Goal: Task Accomplishment & Management: Manage account settings

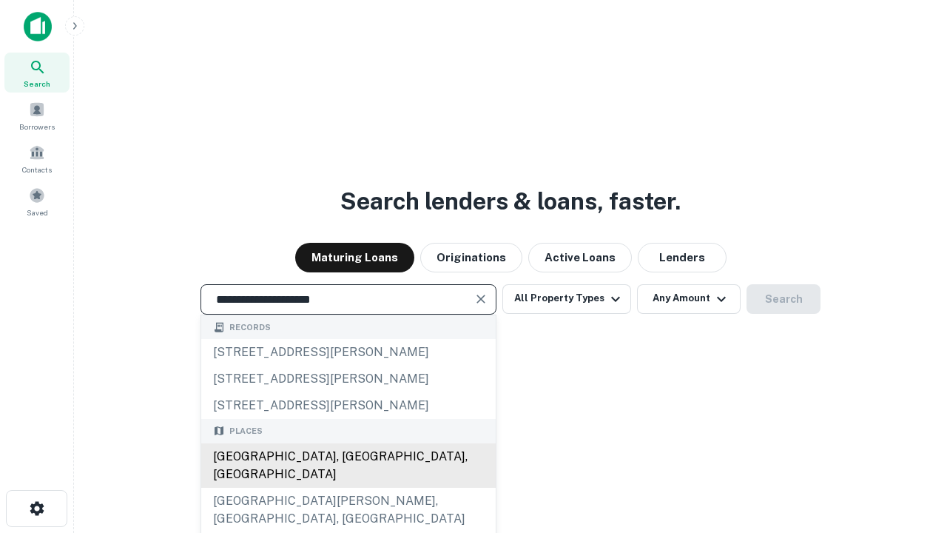
click at [348, 488] on div "[GEOGRAPHIC_DATA], [GEOGRAPHIC_DATA], [GEOGRAPHIC_DATA]" at bounding box center [348, 465] width 295 height 44
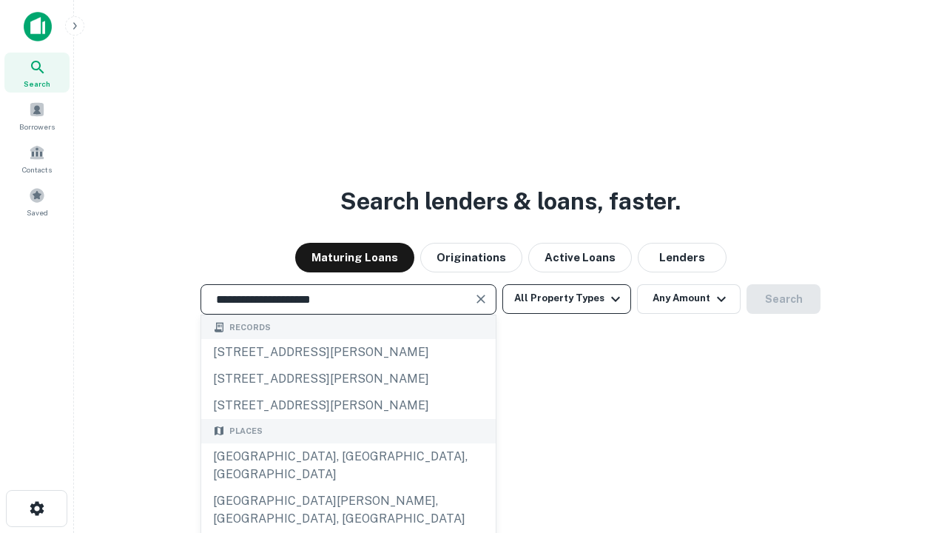
type input "**********"
click at [567, 298] on button "All Property Types" at bounding box center [566, 299] width 129 height 30
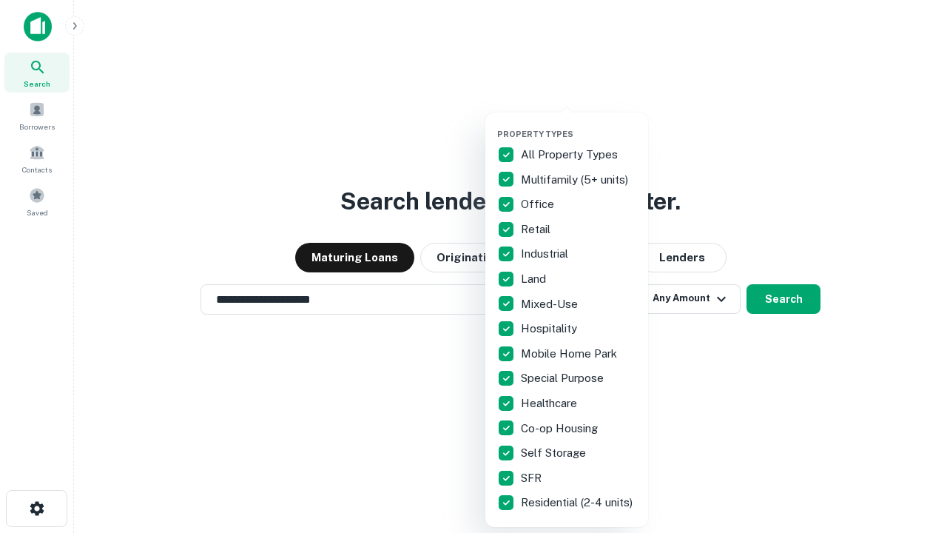
click at [579, 124] on button "button" at bounding box center [578, 124] width 163 height 1
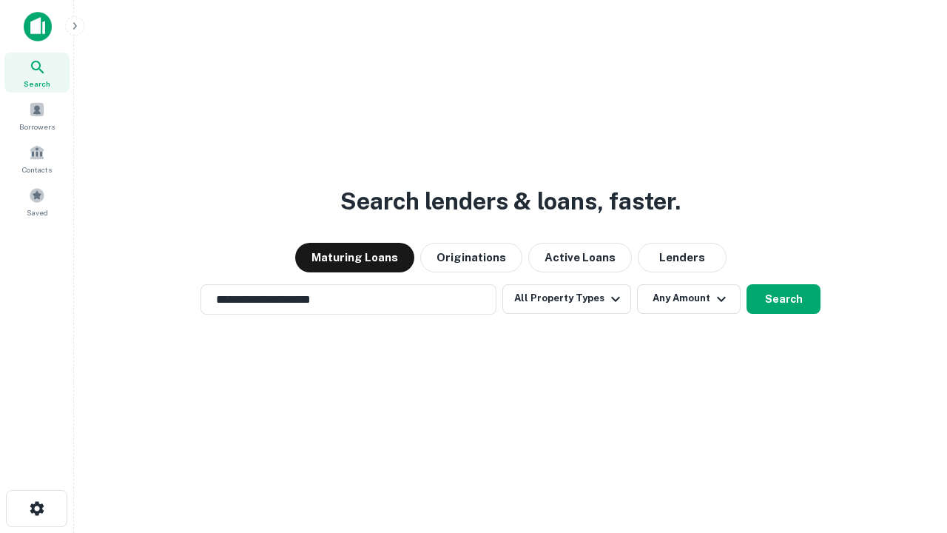
scroll to position [23, 0]
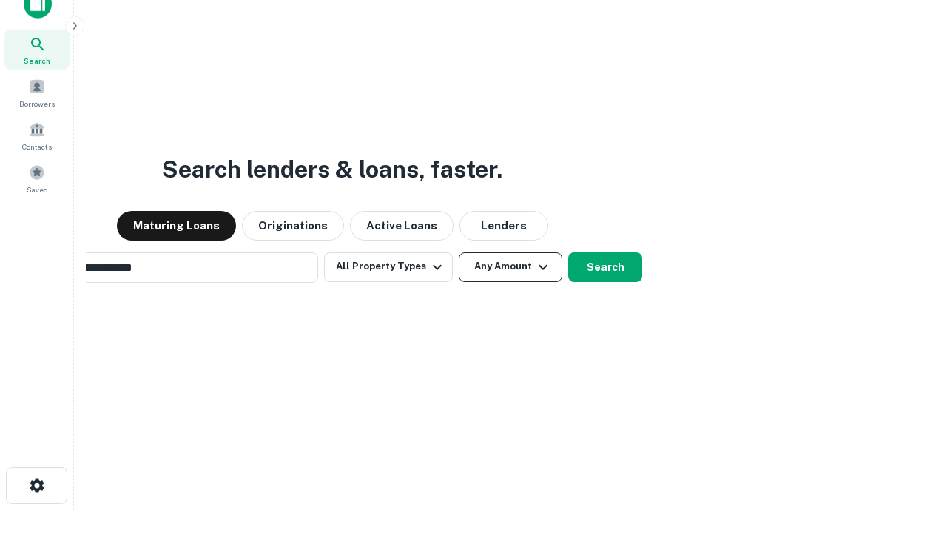
click at [459, 252] on button "Any Amount" at bounding box center [511, 267] width 104 height 30
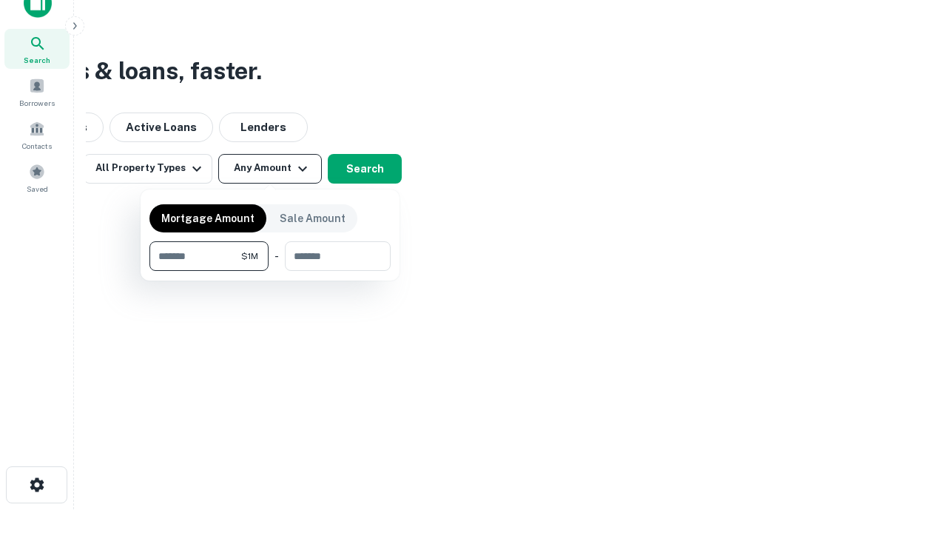
type input "*******"
click at [270, 271] on button "button" at bounding box center [269, 271] width 241 height 1
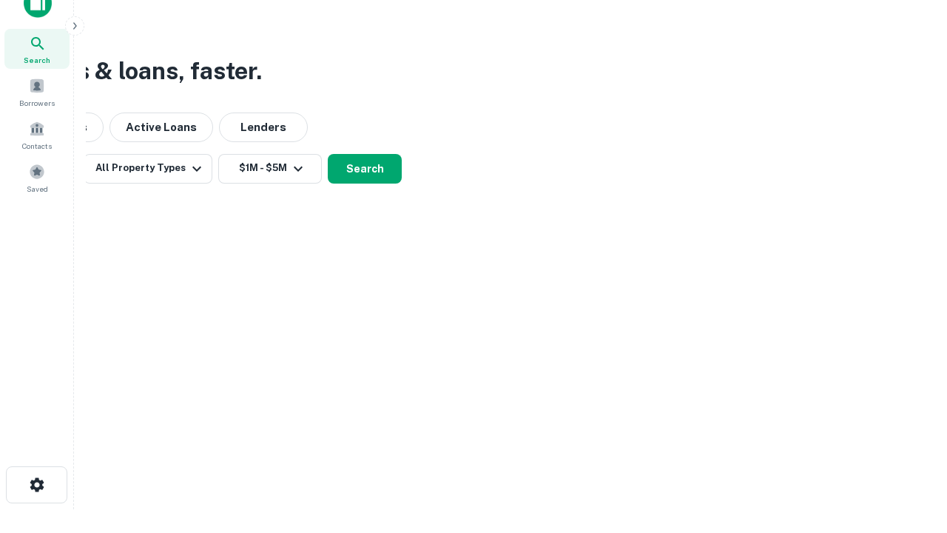
scroll to position [23, 0]
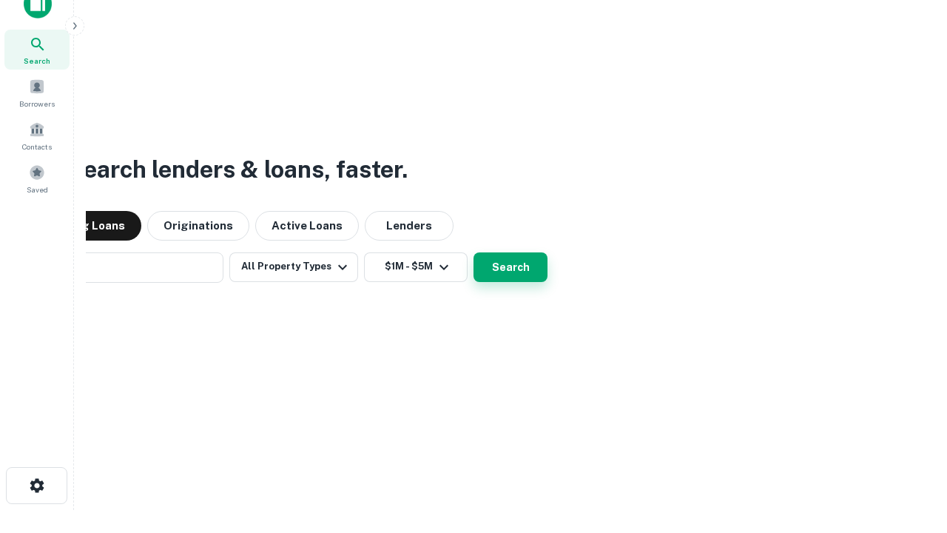
click at [474, 252] on button "Search" at bounding box center [511, 267] width 74 height 30
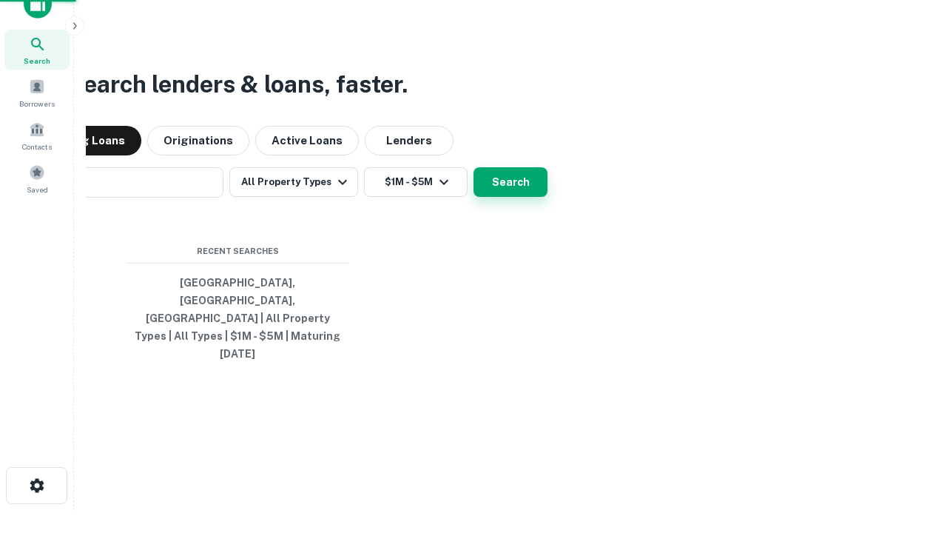
scroll to position [24, 0]
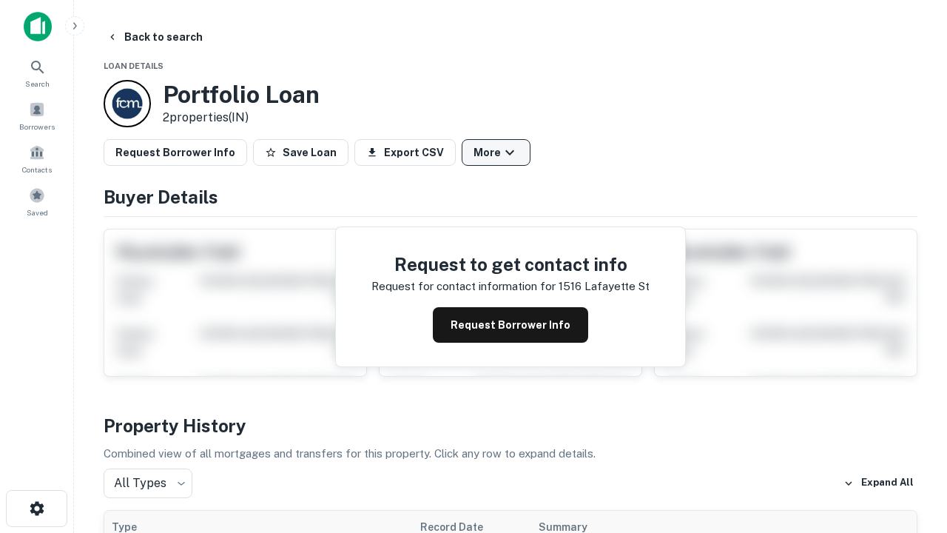
click at [496, 152] on button "More" at bounding box center [496, 152] width 69 height 27
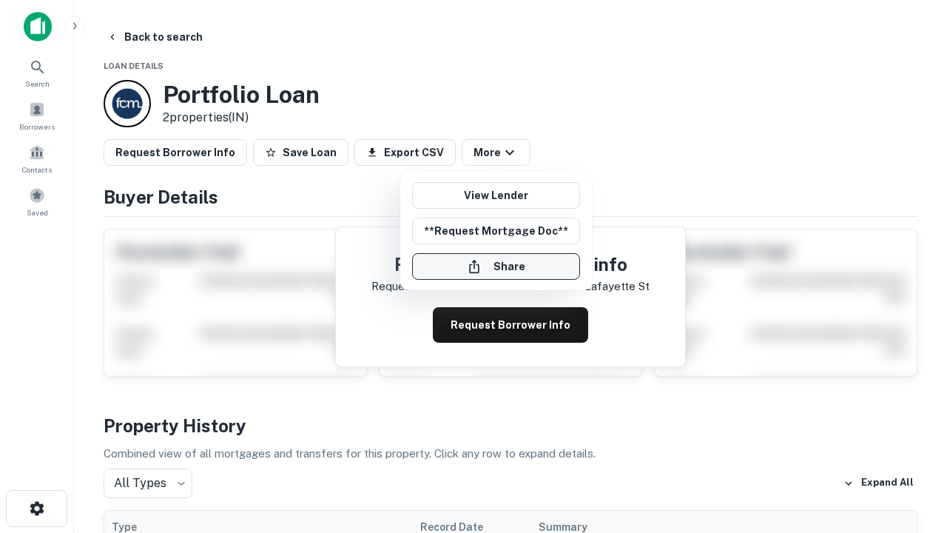
click at [496, 266] on button "Share" at bounding box center [496, 266] width 168 height 27
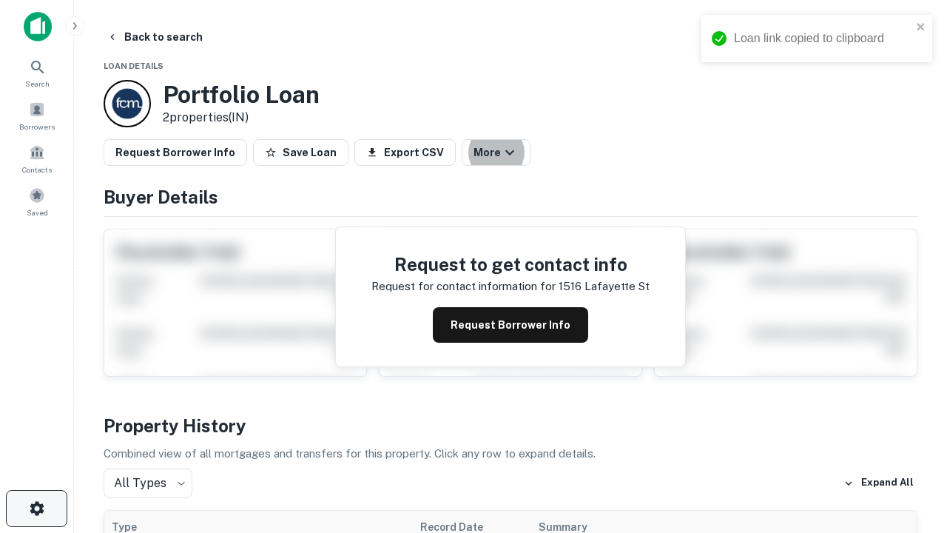
click at [36, 508] on icon "button" at bounding box center [37, 508] width 18 height 18
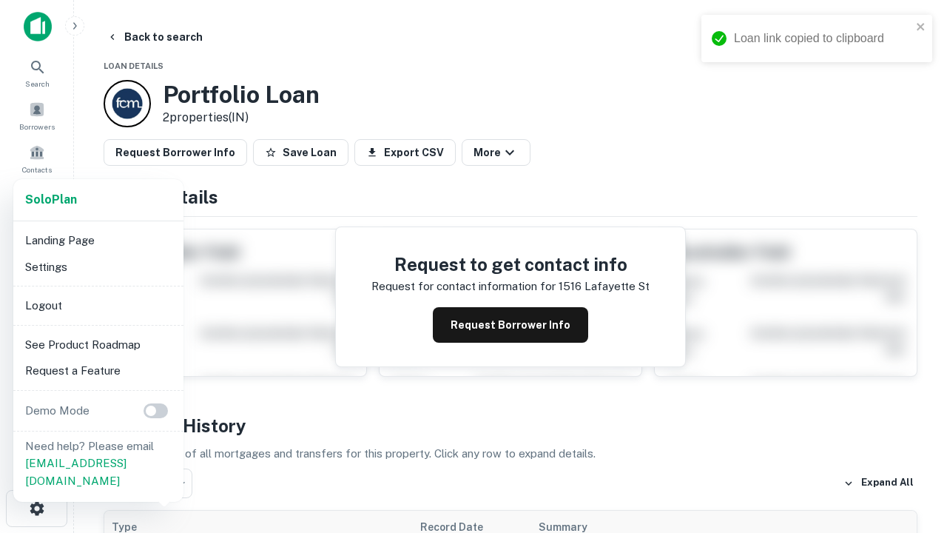
click at [98, 305] on li "Logout" at bounding box center [98, 305] width 158 height 27
